Goal: Find specific page/section: Find specific page/section

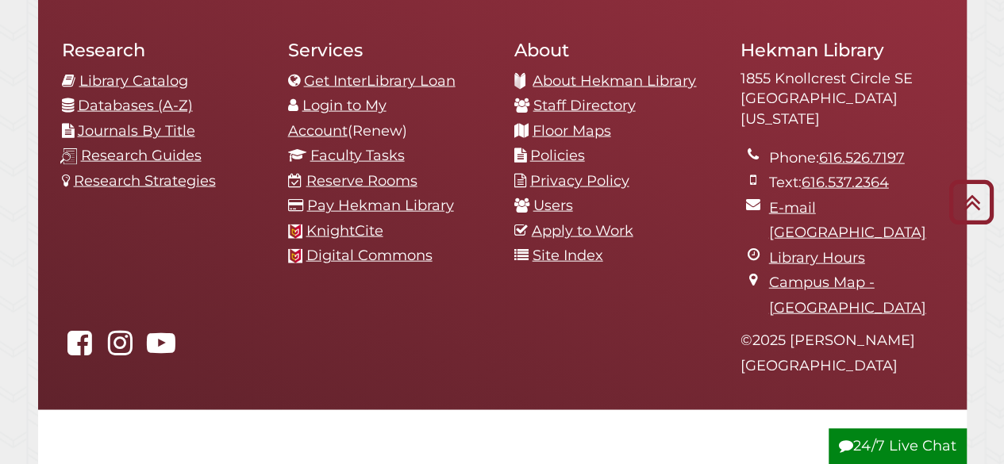
scroll to position [1752, 0]
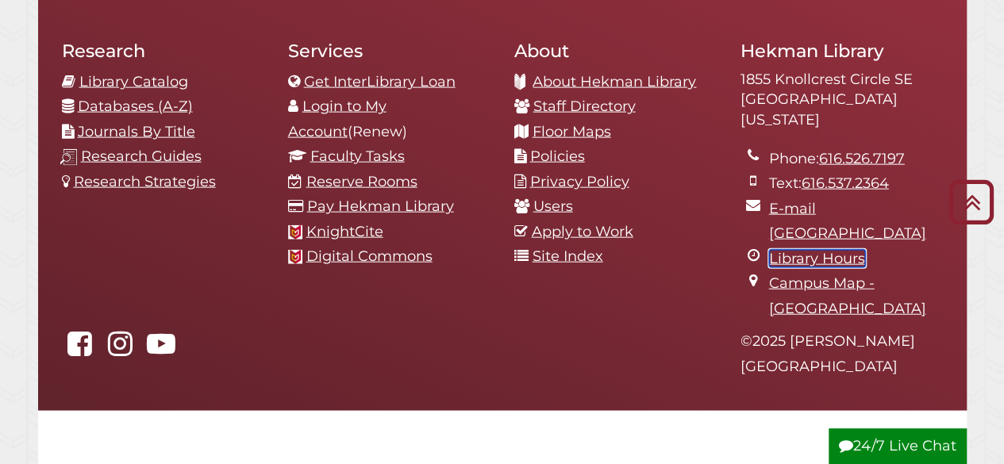
click at [807, 250] on link "Library Hours" at bounding box center [817, 258] width 96 height 17
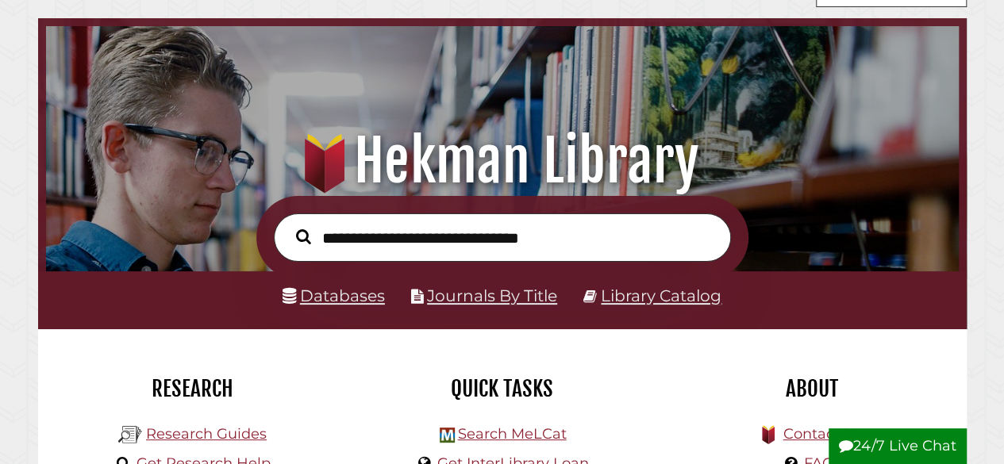
scroll to position [302, 905]
click at [453, 246] on input "text" at bounding box center [502, 238] width 457 height 48
type input "**********"
click at [288, 225] on button "Search" at bounding box center [303, 236] width 31 height 23
